Goal: Register for event/course

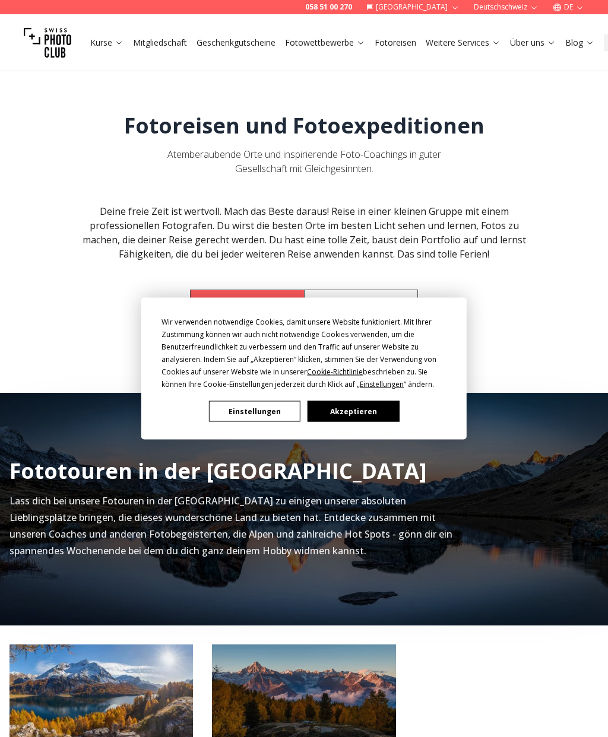
click at [375, 415] on button "Akzeptieren" at bounding box center [352, 411] width 91 height 21
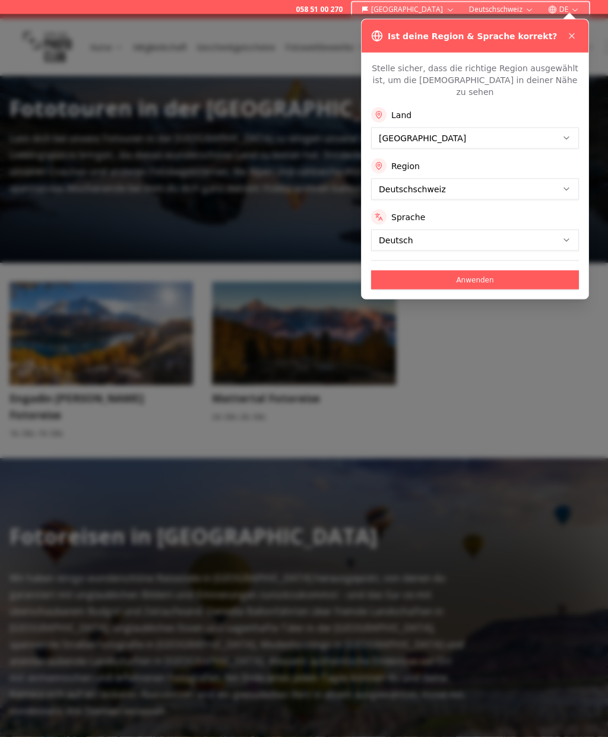
scroll to position [363, 0]
click at [530, 271] on button "Anwenden" at bounding box center [475, 280] width 208 height 19
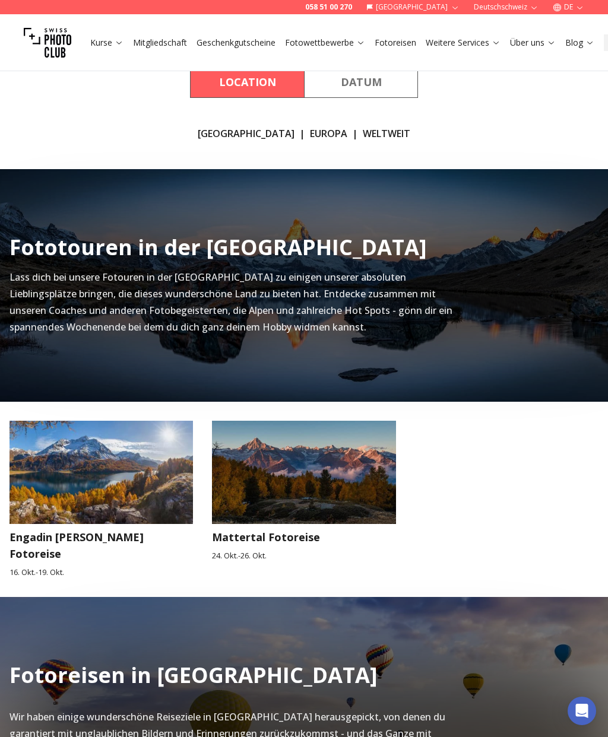
scroll to position [0, 0]
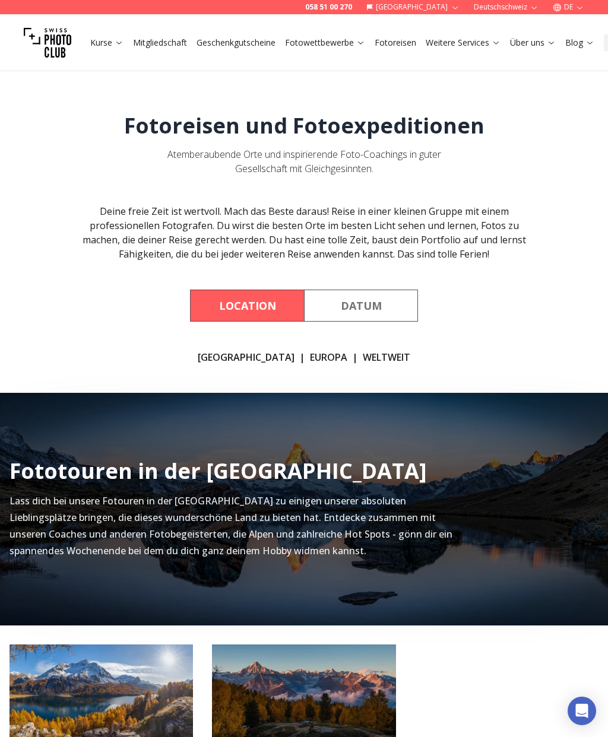
click at [358, 42] on icon at bounding box center [360, 42] width 9 height 9
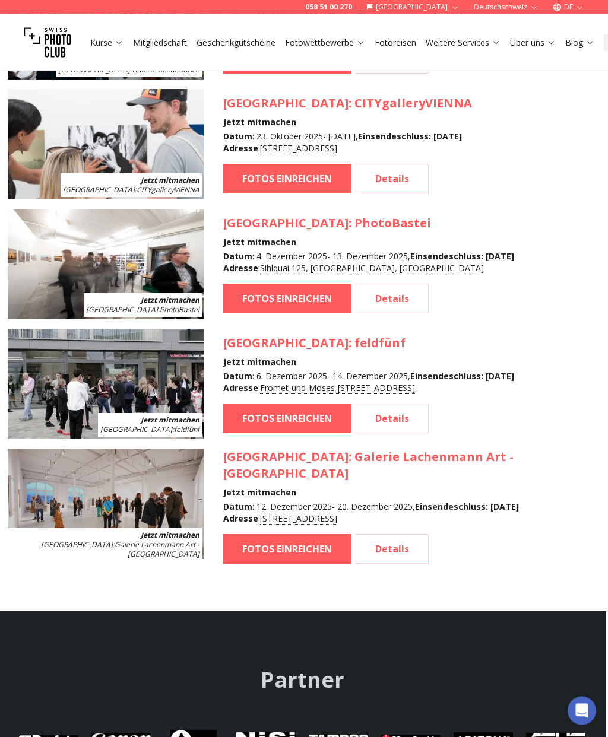
scroll to position [1253, 2]
click at [460, 467] on h3 "[GEOGRAPHIC_DATA] : Galerie Lachenmann Art - [GEOGRAPHIC_DATA]" at bounding box center [409, 465] width 373 height 33
click at [462, 465] on h3 "[GEOGRAPHIC_DATA] : Galerie Lachenmann Art - [GEOGRAPHIC_DATA]" at bounding box center [409, 465] width 373 height 33
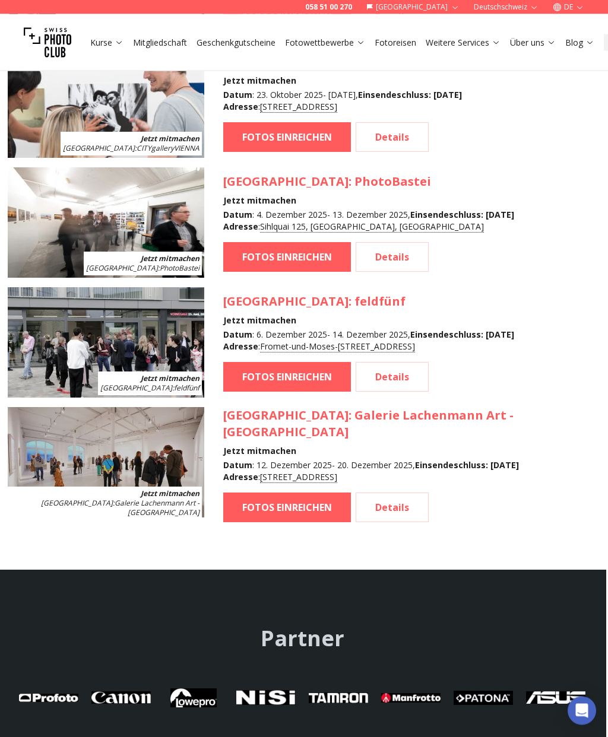
scroll to position [1296, 2]
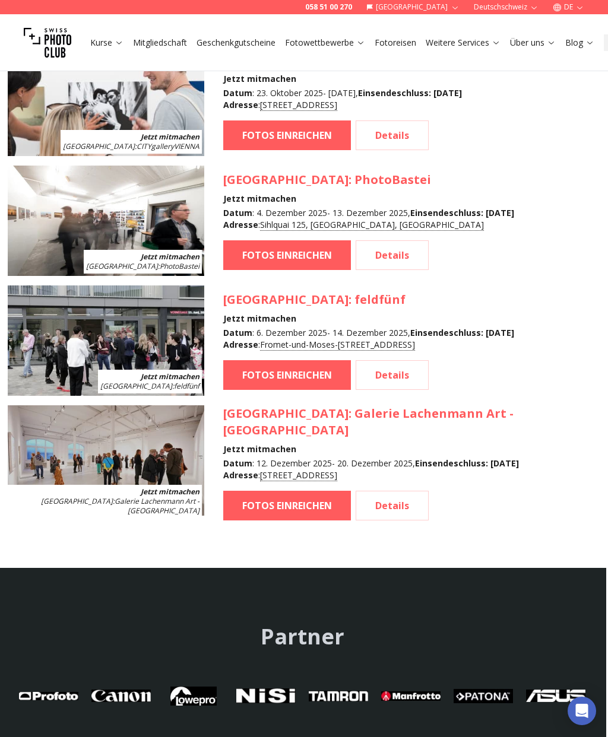
click at [304, 491] on link "FOTOS EINREICHEN" at bounding box center [287, 506] width 128 height 30
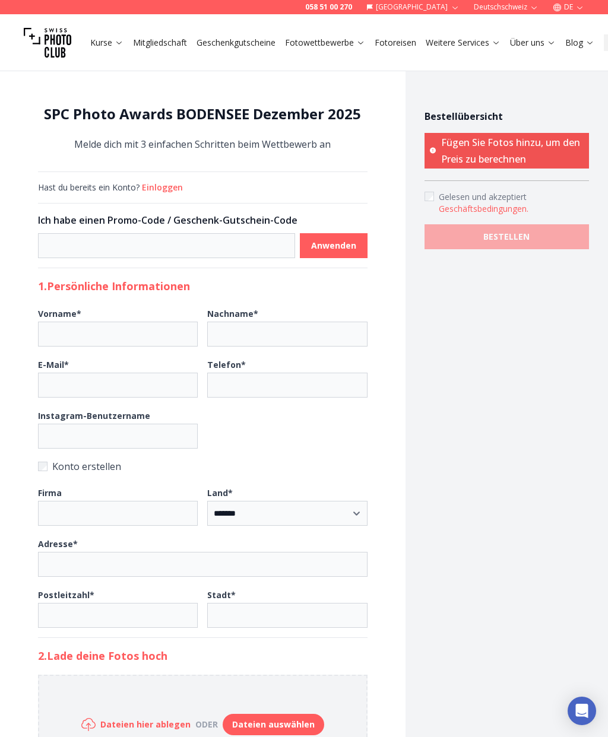
click at [276, 122] on h1 "SPC Photo Awards BODENSEE Dezember 2025" at bounding box center [202, 113] width 329 height 19
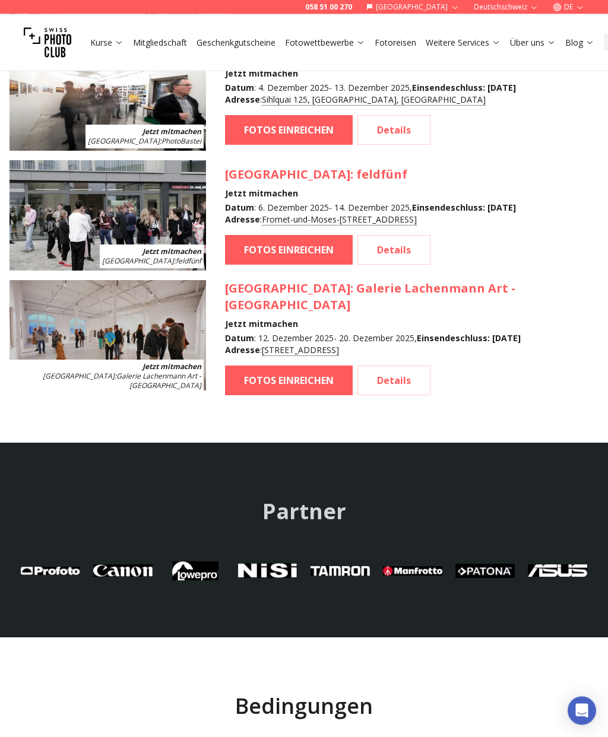
scroll to position [1422, 0]
click at [468, 295] on h3 "[GEOGRAPHIC_DATA] : Galerie Lachenmann Art - [GEOGRAPHIC_DATA]" at bounding box center [411, 296] width 373 height 33
click at [417, 366] on link "Details" at bounding box center [393, 381] width 73 height 30
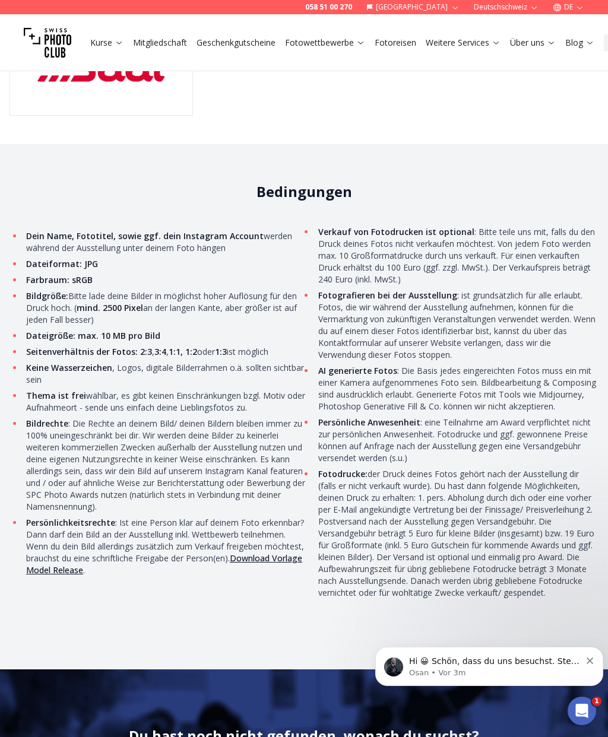
scroll to position [4048, 0]
